Goal: Information Seeking & Learning: Learn about a topic

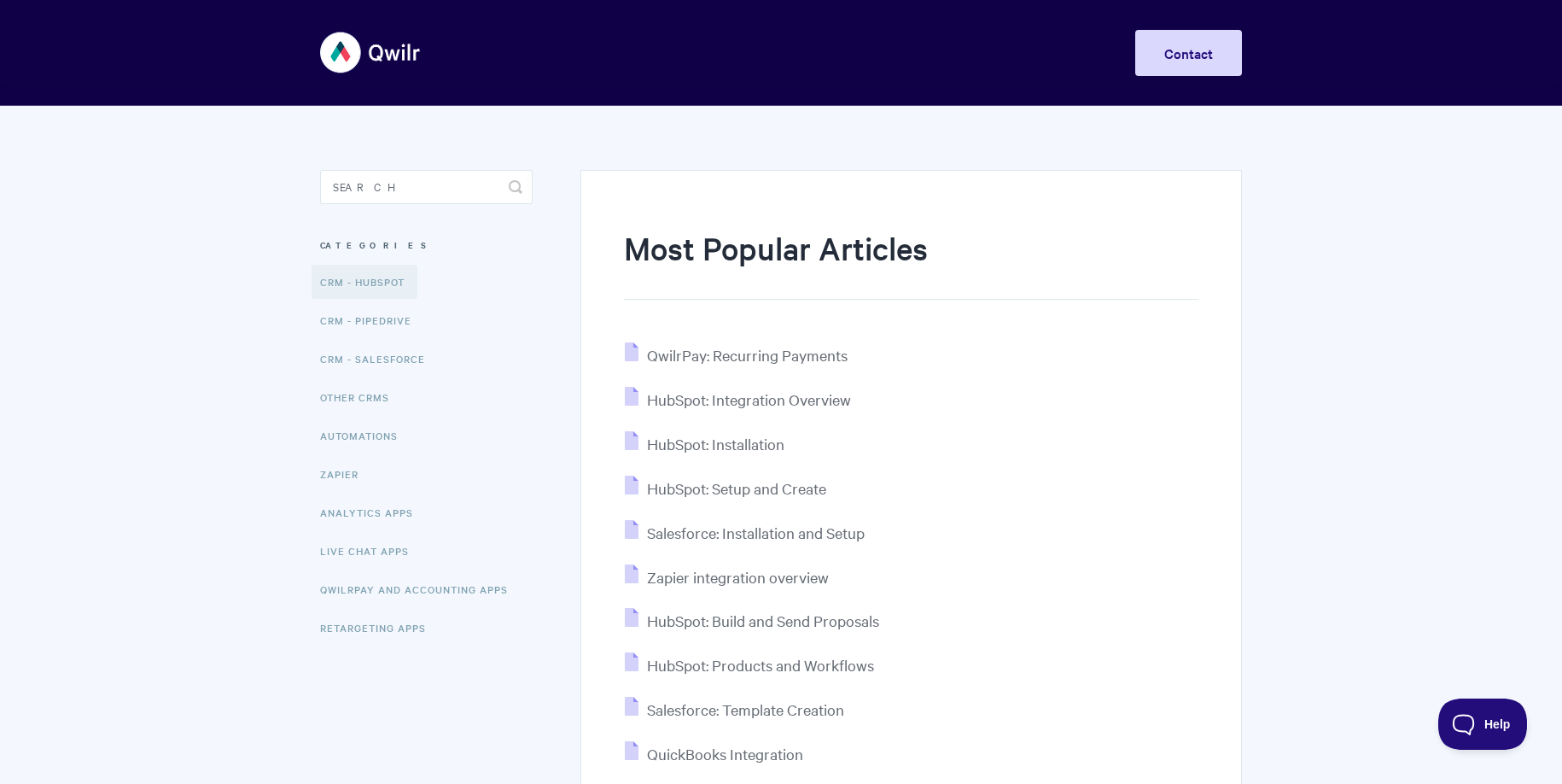
click at [375, 274] on link "CRM - HubSpot" at bounding box center [364, 282] width 106 height 34
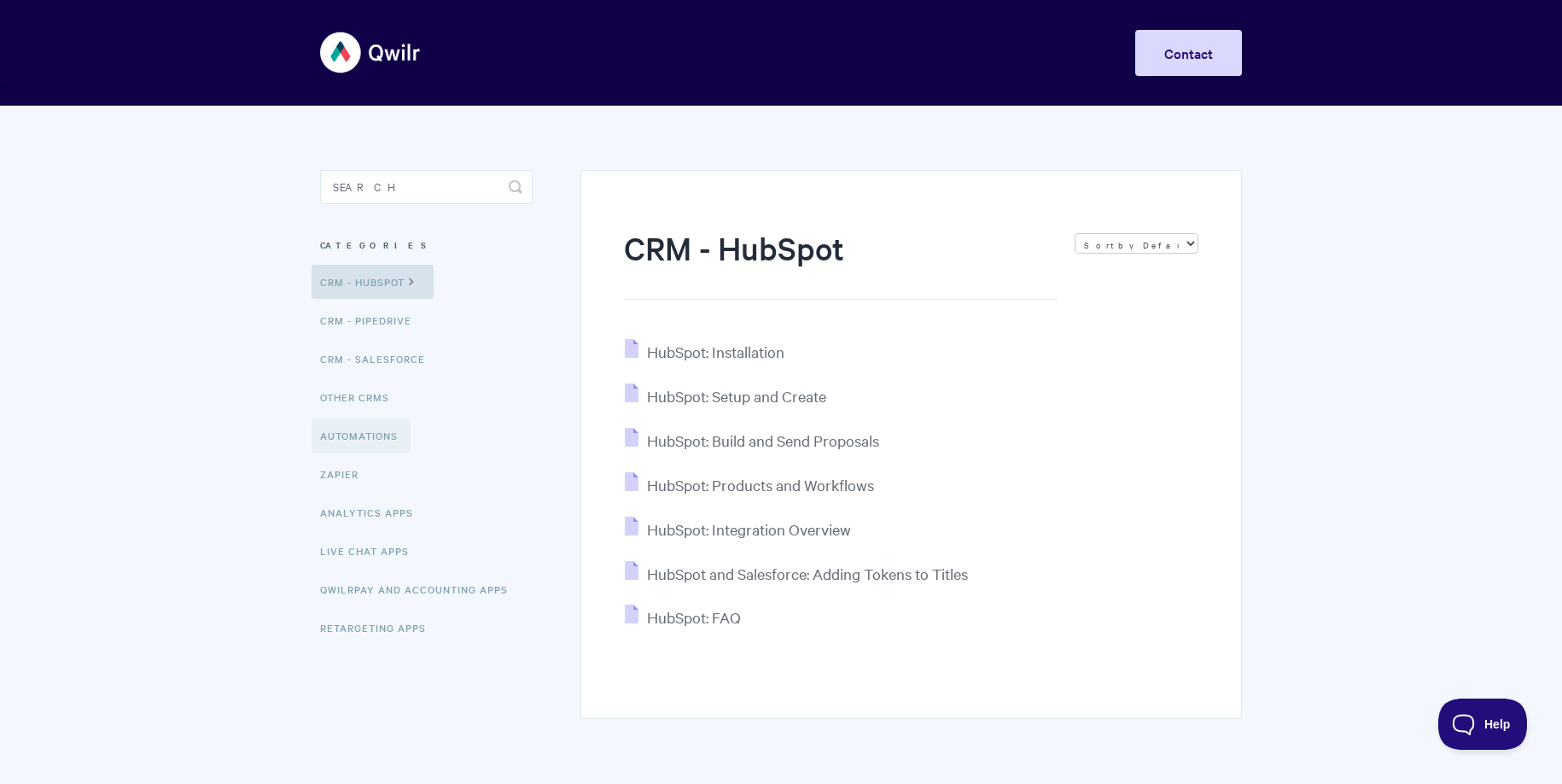
click at [370, 435] on link "Automations" at bounding box center [360, 435] width 99 height 34
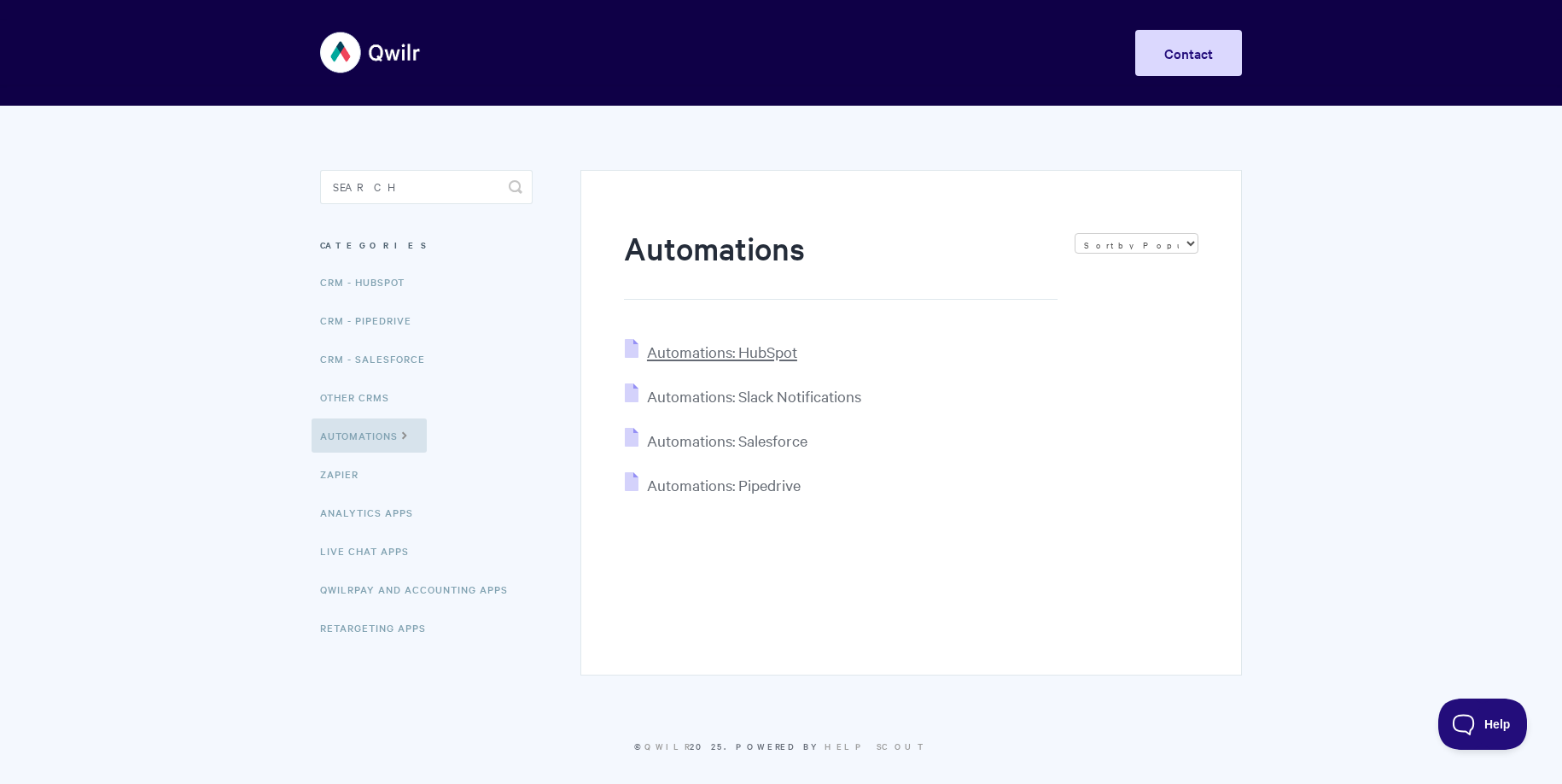
click at [735, 353] on span "Automations: HubSpot" at bounding box center [722, 351] width 150 height 20
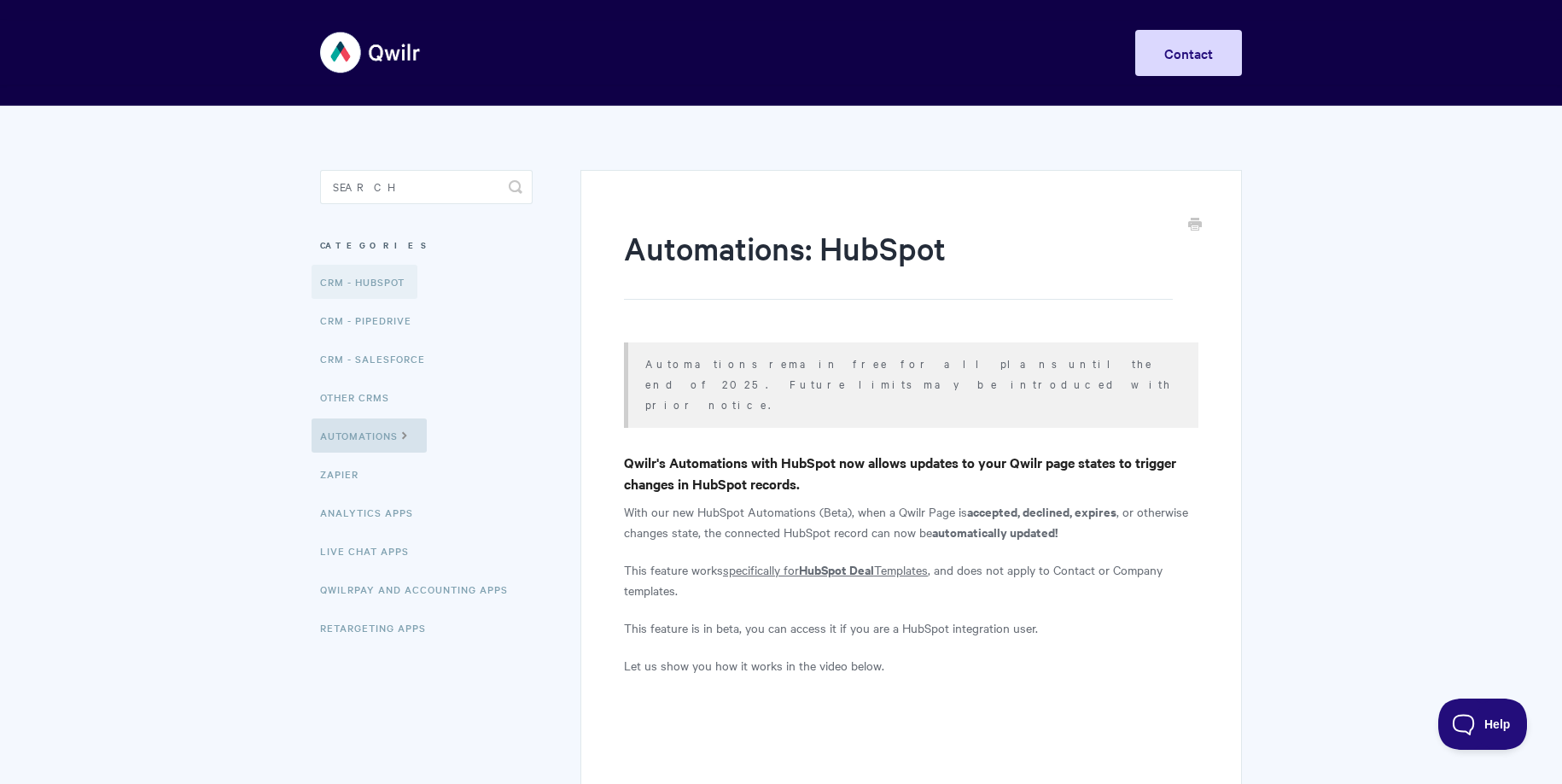
click at [362, 273] on link "CRM - HubSpot" at bounding box center [364, 282] width 106 height 34
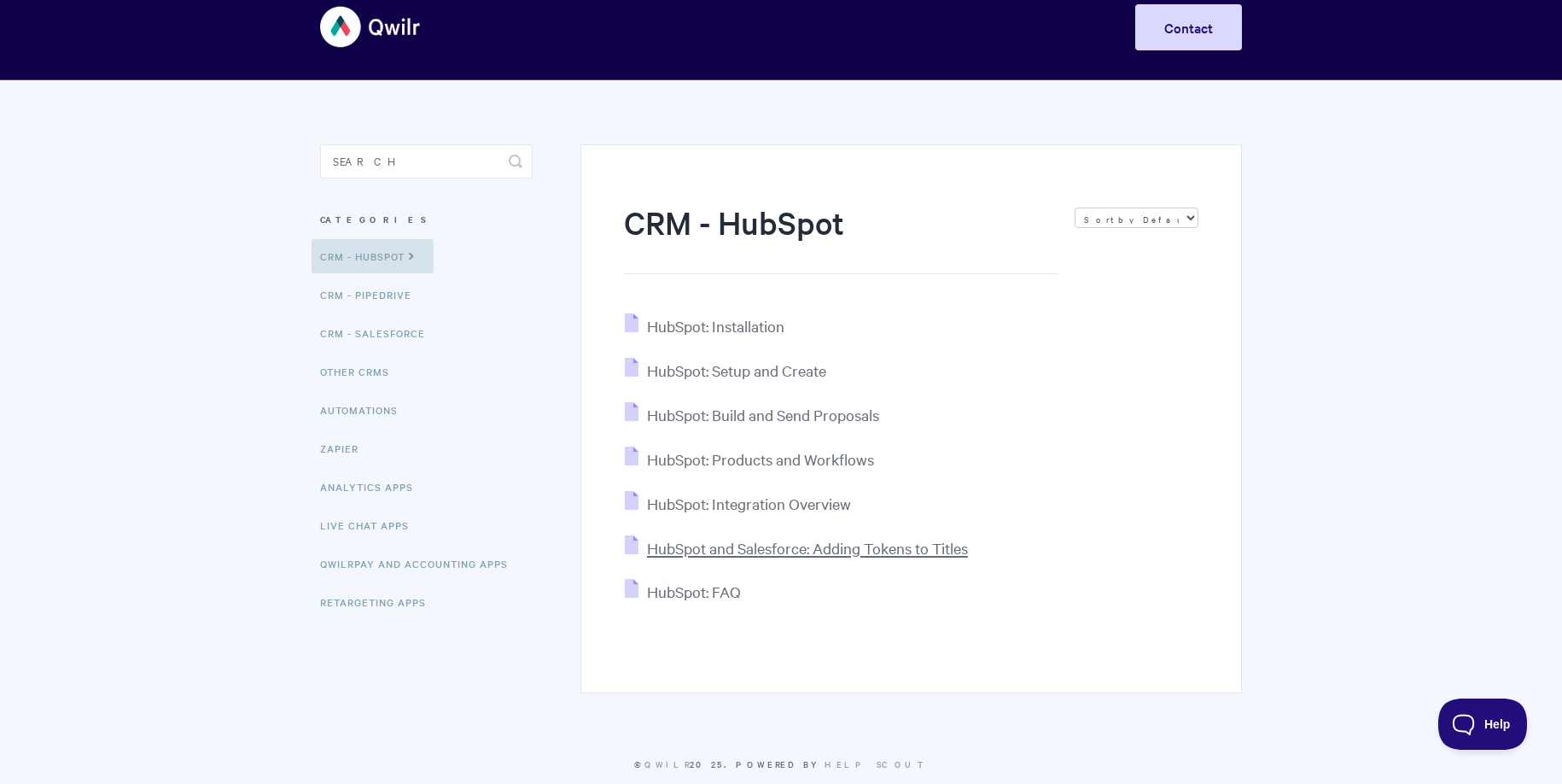
scroll to position [56, 0]
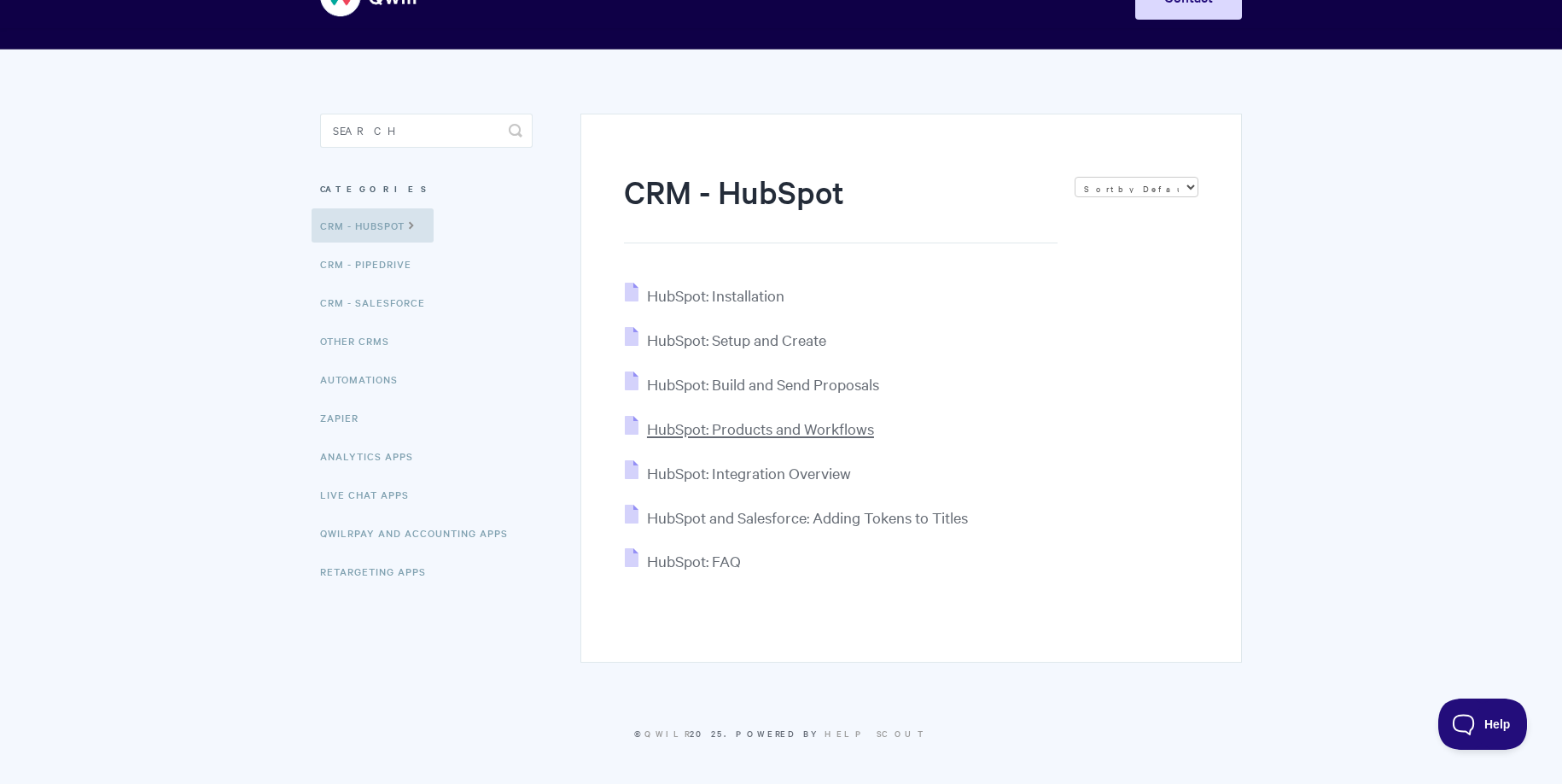
click at [738, 433] on span "HubSpot: Products and Workflows" at bounding box center [760, 428] width 227 height 20
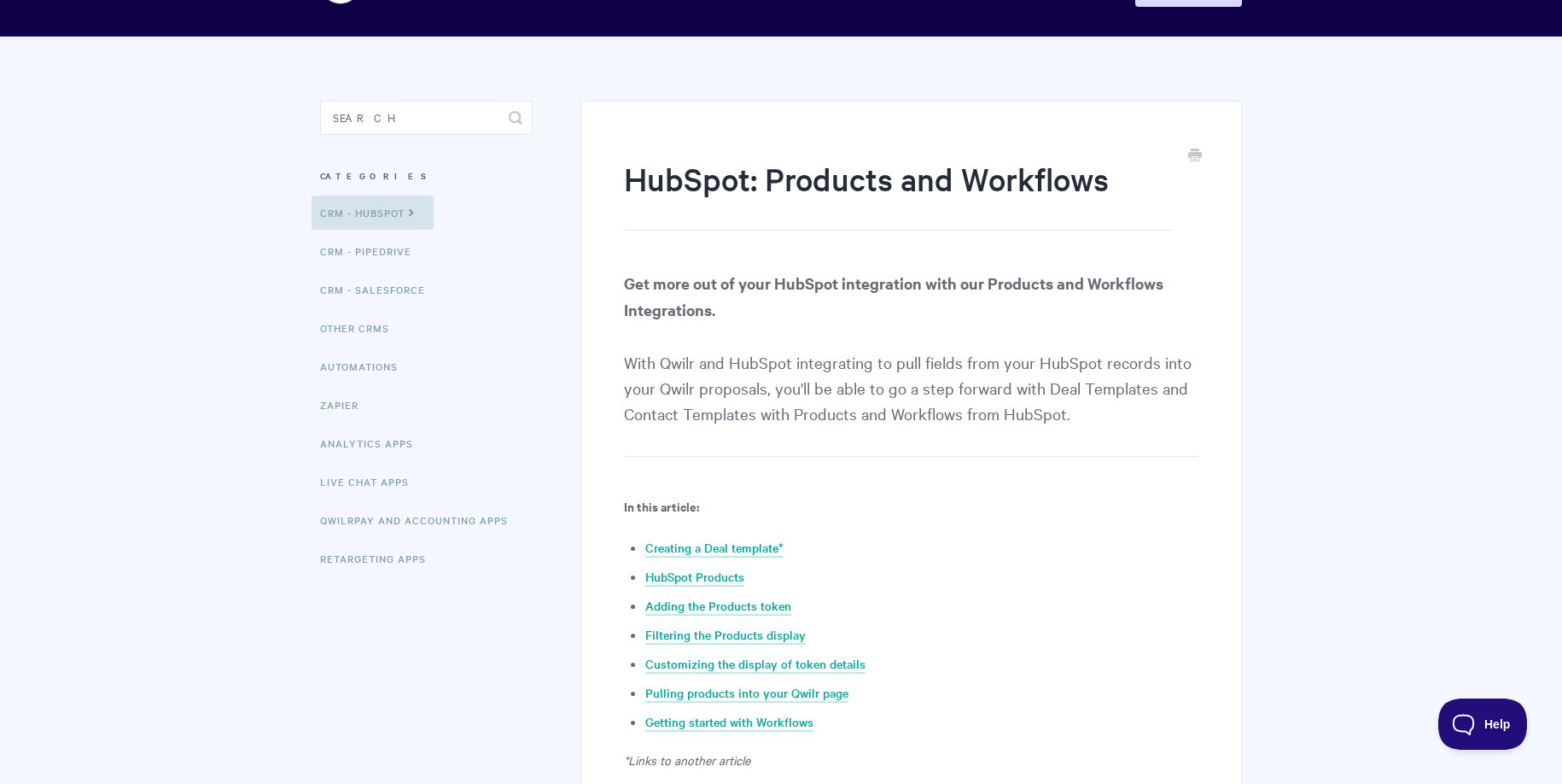
scroll to position [151, 0]
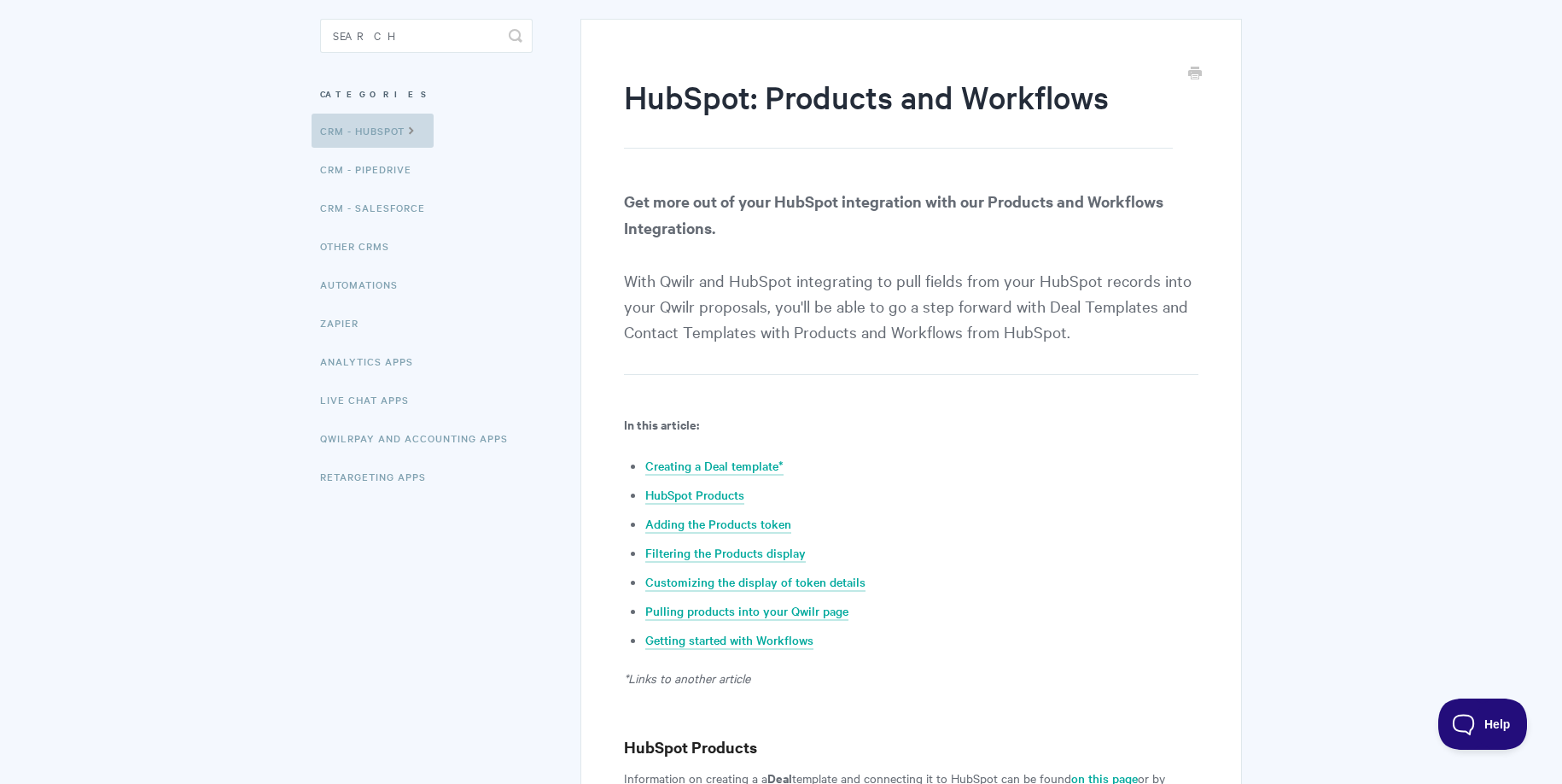
click at [396, 125] on link "CRM - HubSpot" at bounding box center [372, 130] width 122 height 34
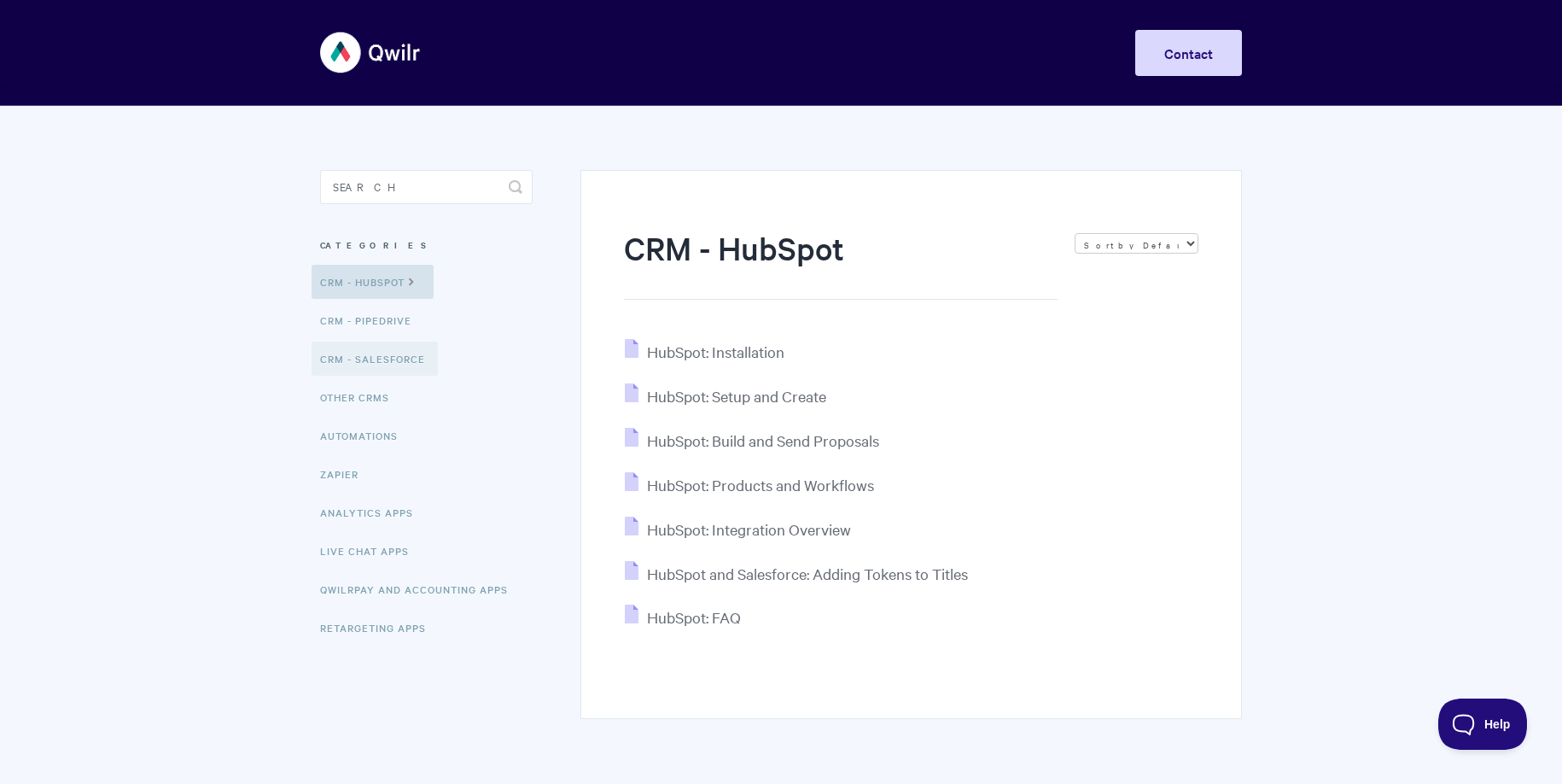
click at [393, 354] on link "CRM - Salesforce" at bounding box center [375, 359] width 127 height 34
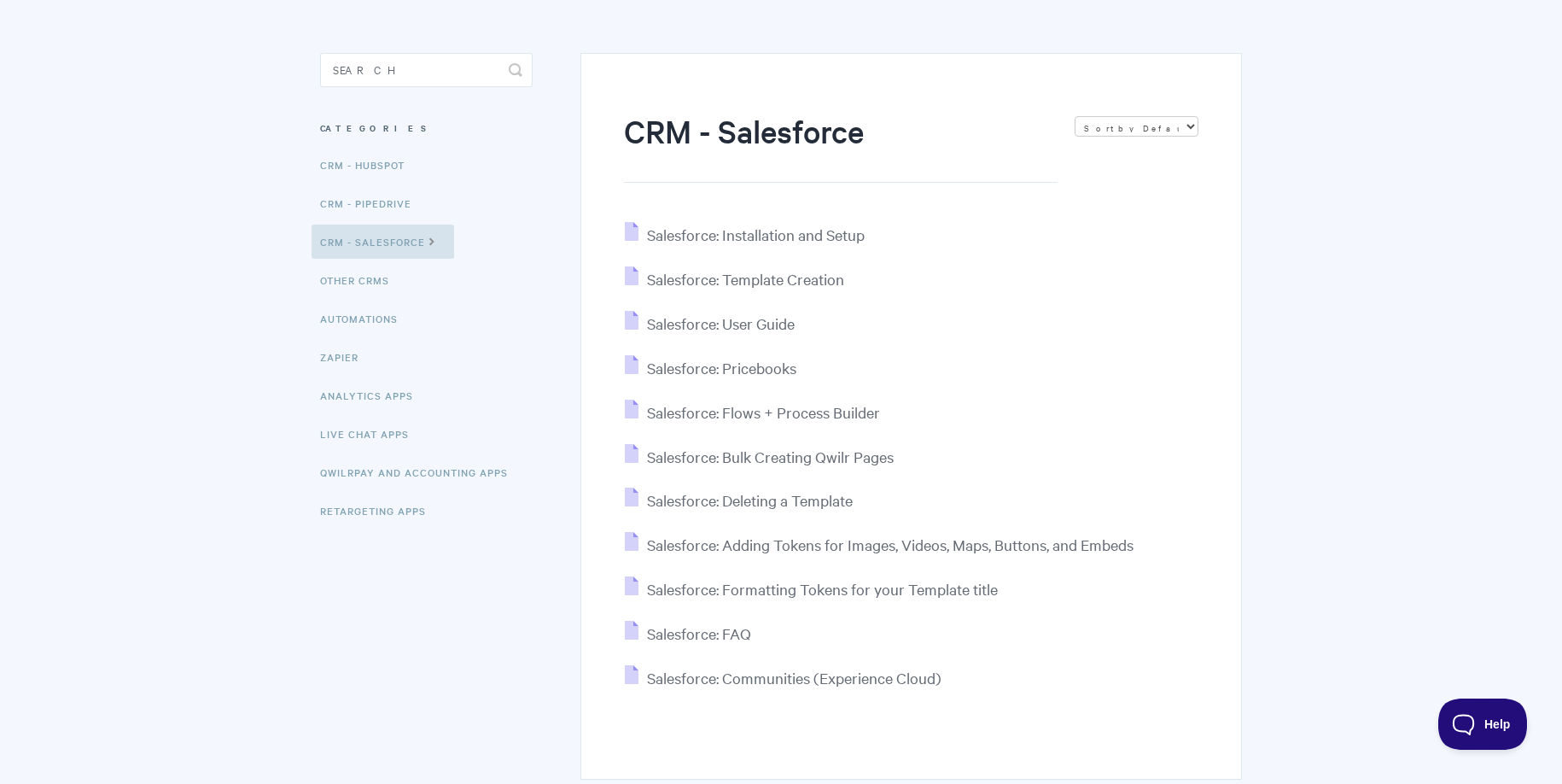
scroll to position [114, 0]
click at [352, 327] on link "Automations" at bounding box center [360, 321] width 99 height 34
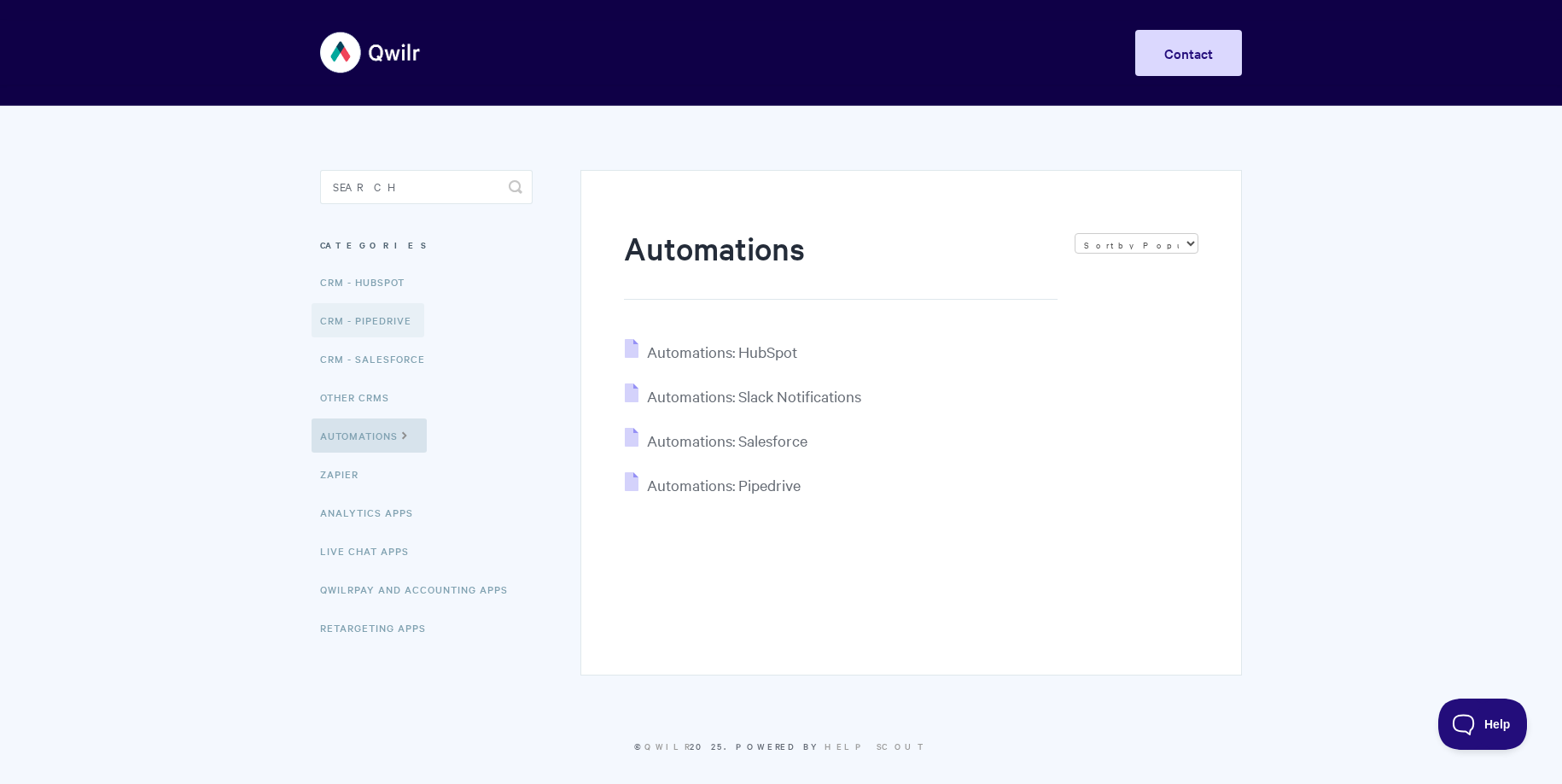
click at [368, 316] on link "CRM - Pipedrive" at bounding box center [368, 320] width 112 height 34
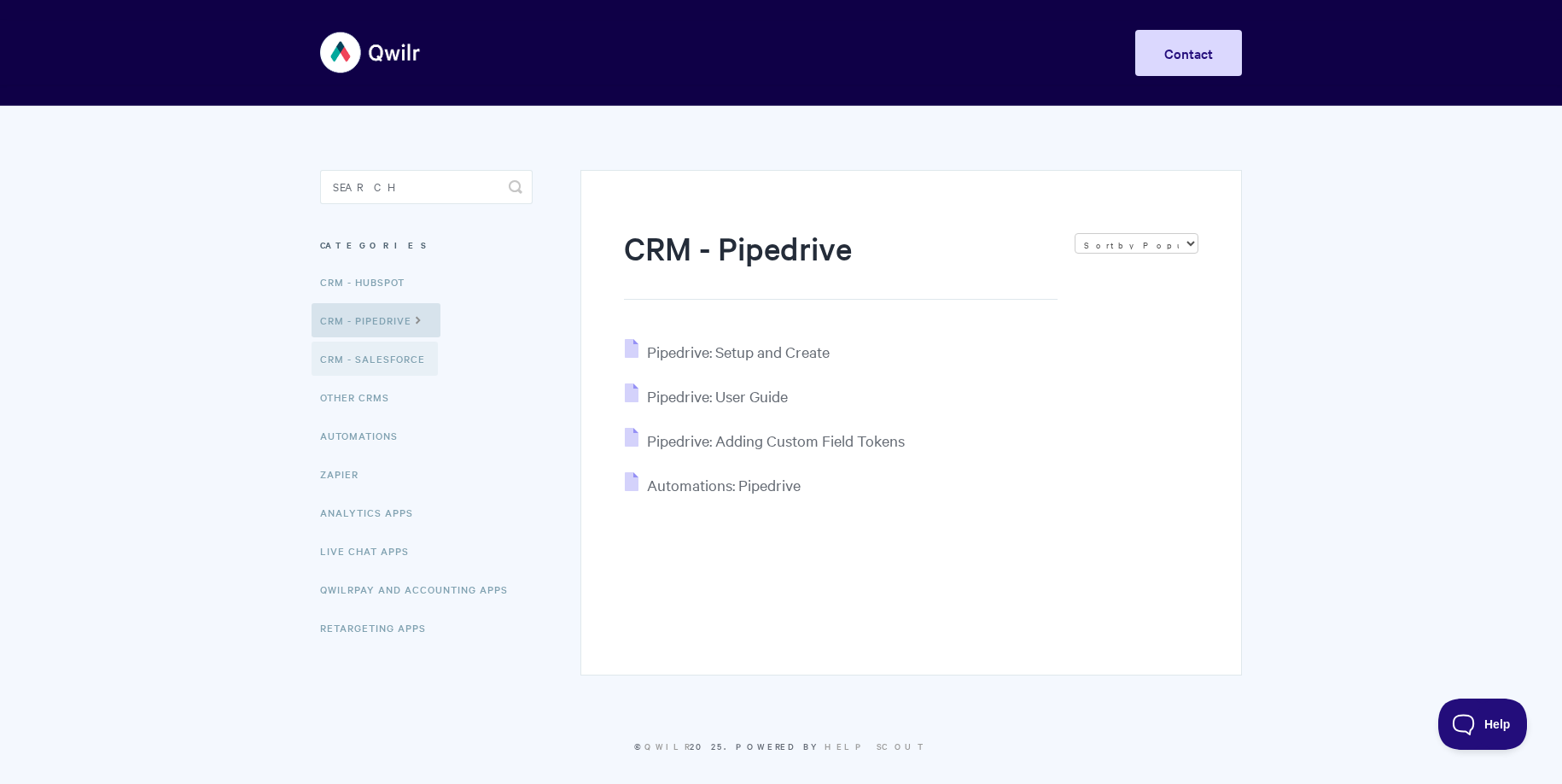
click at [409, 360] on link "CRM - Salesforce" at bounding box center [375, 359] width 127 height 34
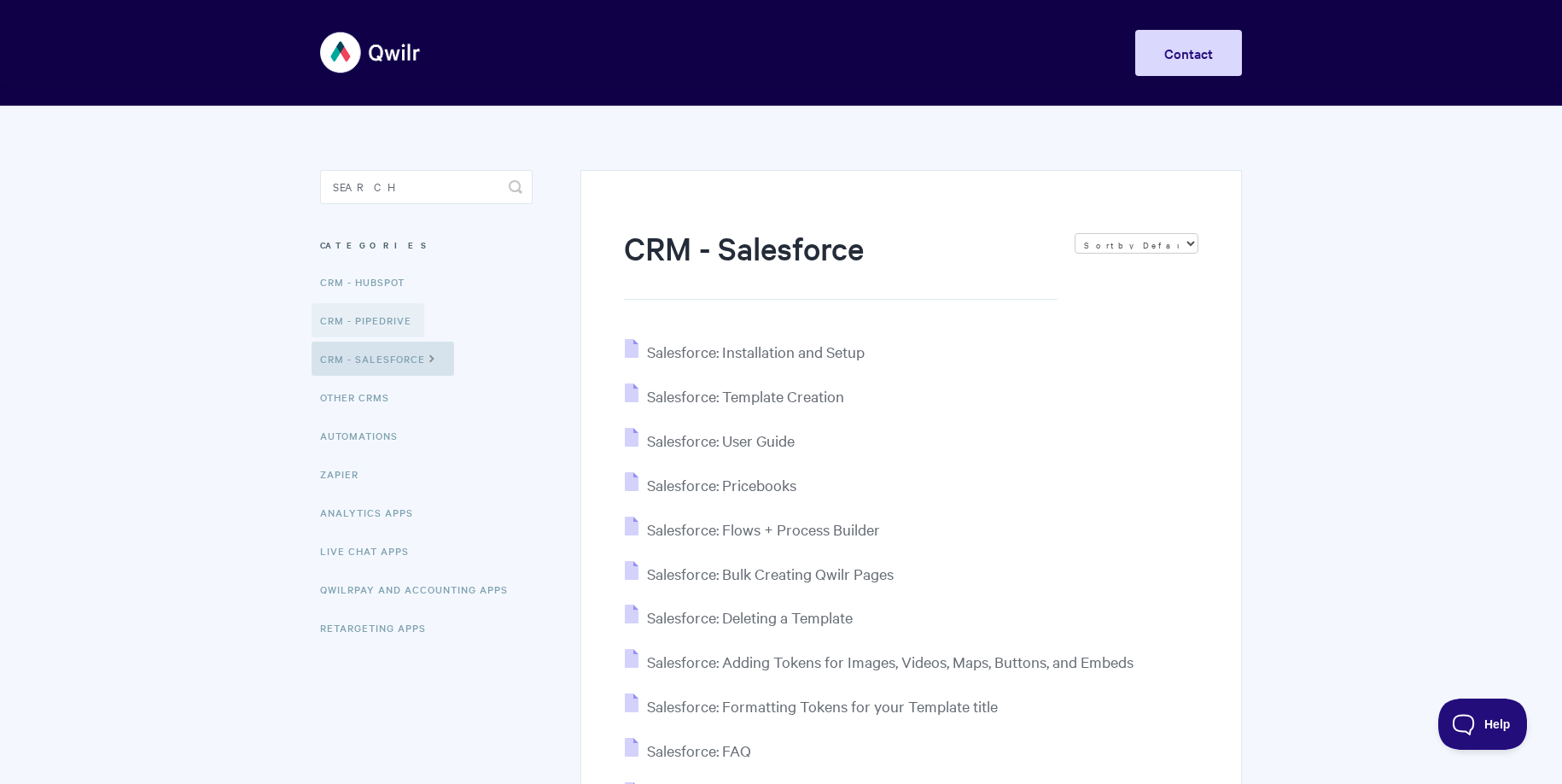
click at [367, 323] on link "CRM - Pipedrive" at bounding box center [368, 320] width 112 height 34
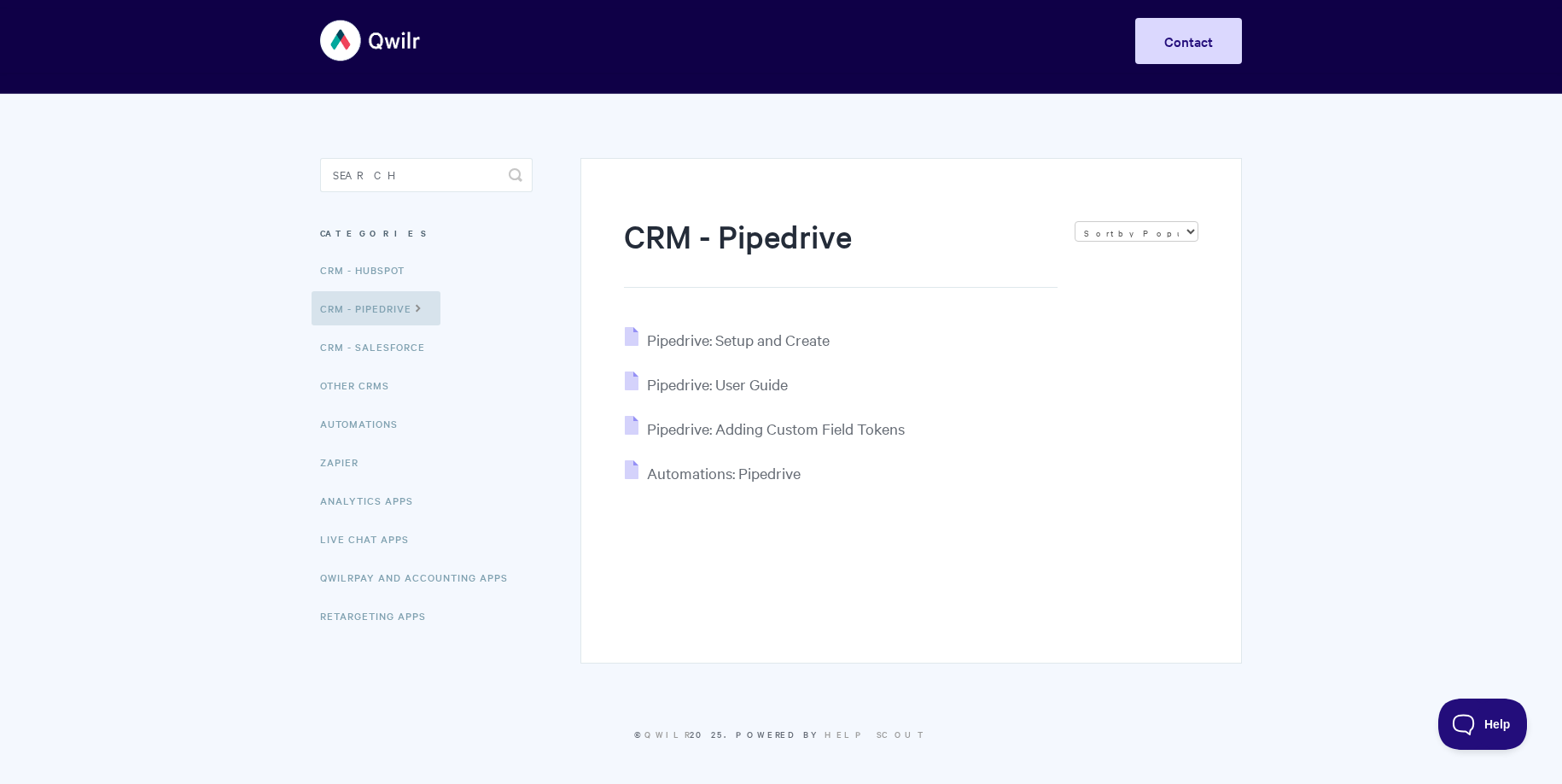
scroll to position [12, 0]
click at [376, 417] on link "Automations" at bounding box center [360, 423] width 99 height 34
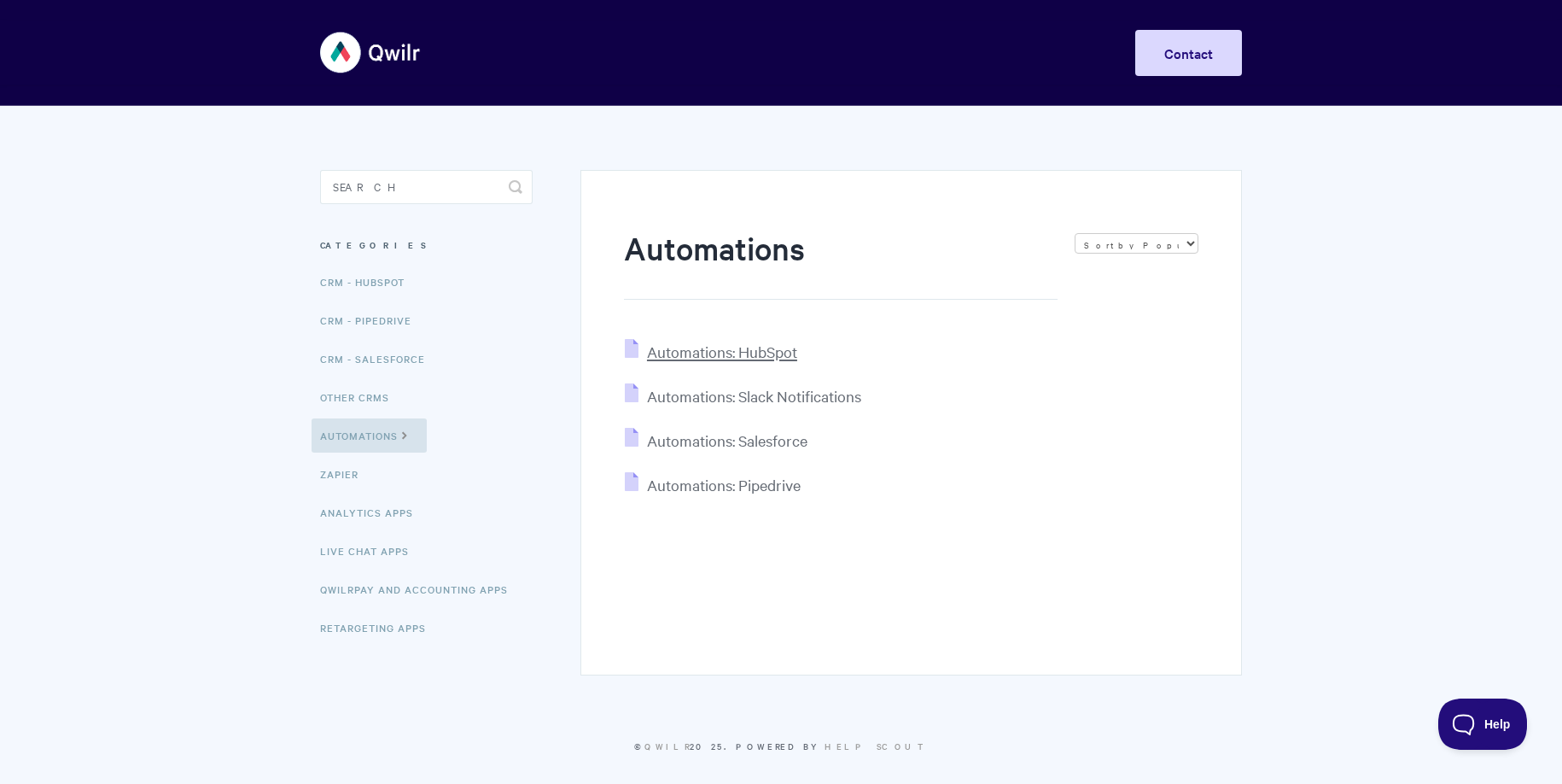
click at [723, 348] on span "Automations: HubSpot" at bounding box center [722, 351] width 150 height 20
